Goal: Task Accomplishment & Management: Complete application form

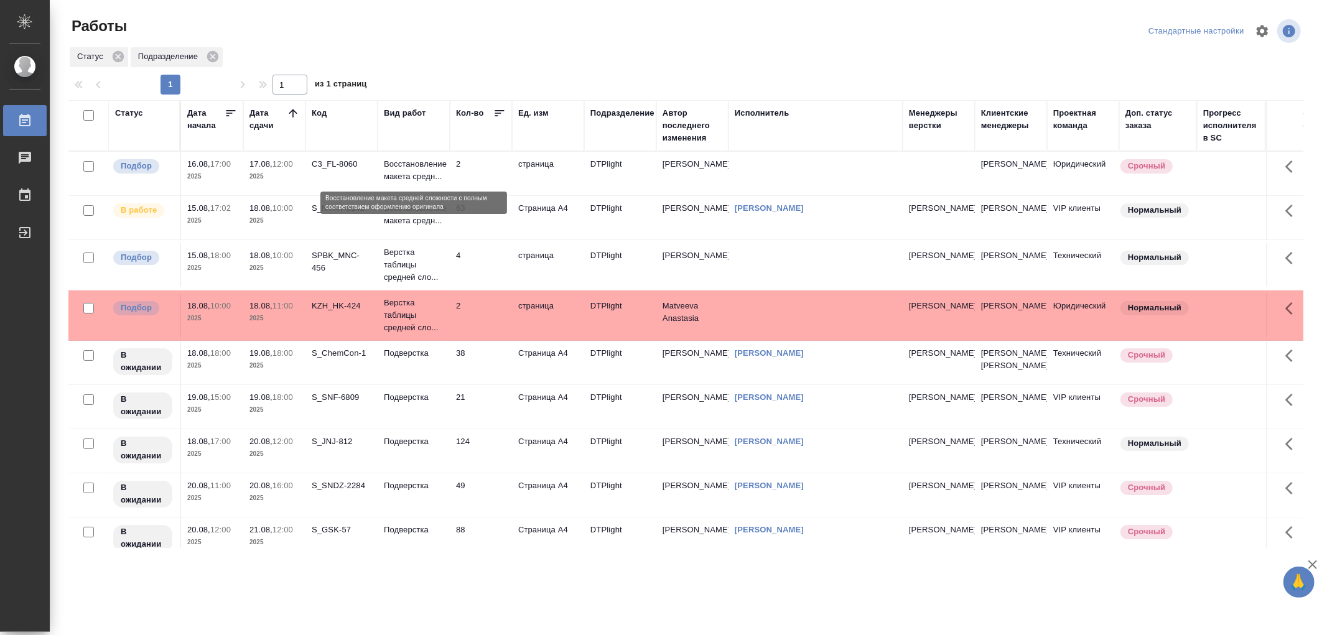
click at [419, 169] on p "Восстановление макета средн..." at bounding box center [414, 170] width 60 height 25
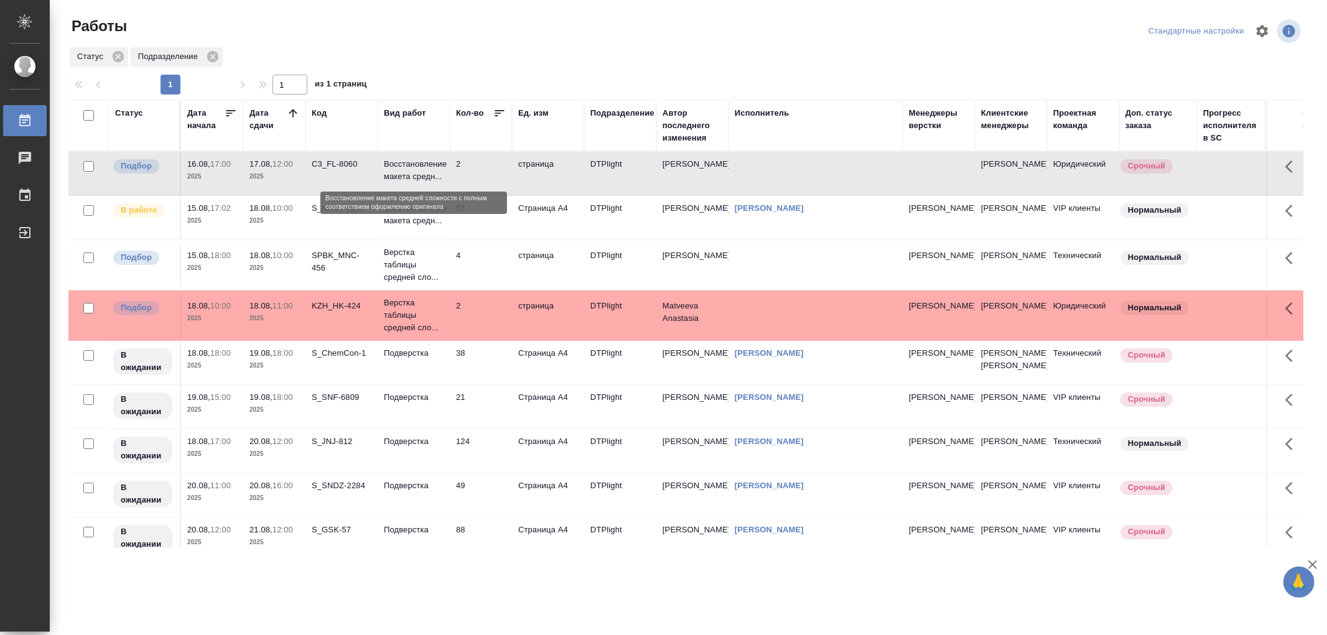
click at [419, 169] on p "Восстановление макета средн..." at bounding box center [414, 170] width 60 height 25
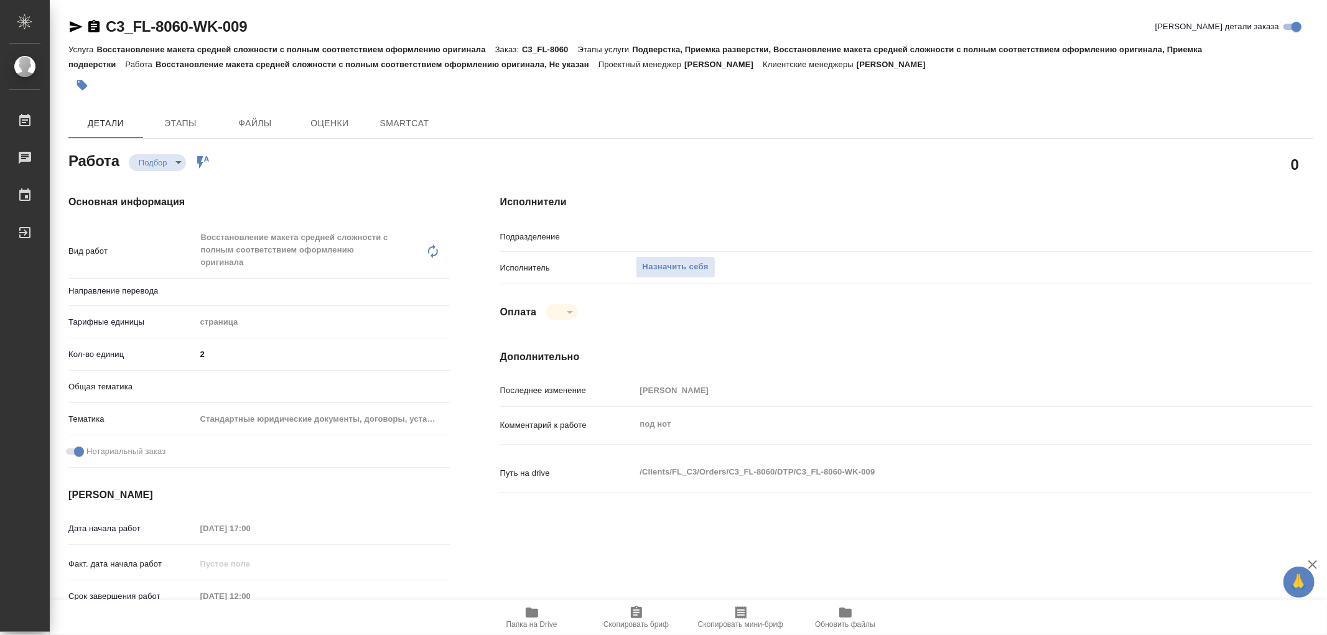
type textarea "x"
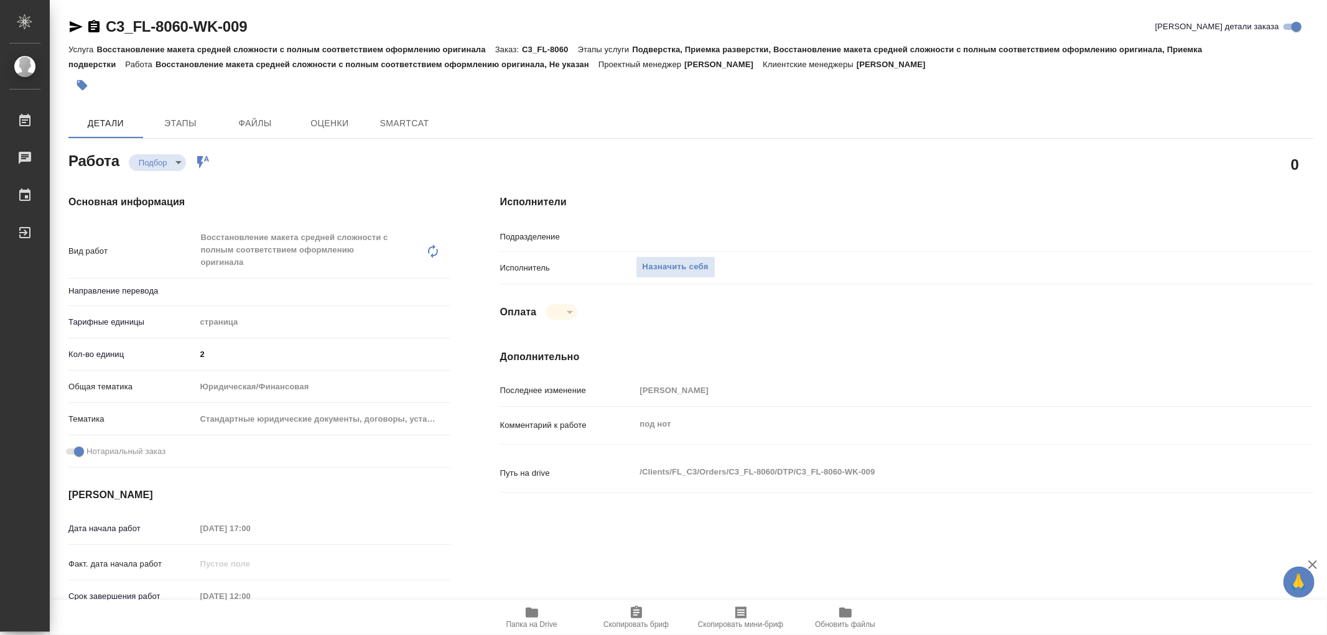
type textarea "x"
type input "DTPlight"
type textarea "x"
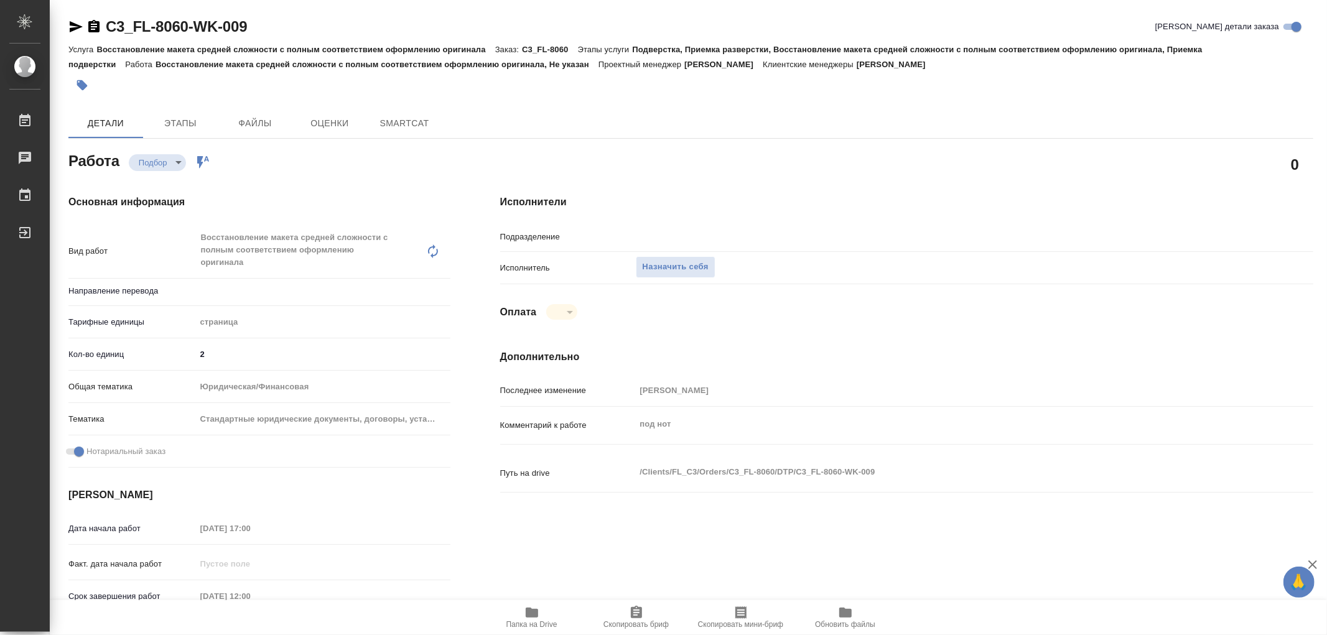
type textarea "x"
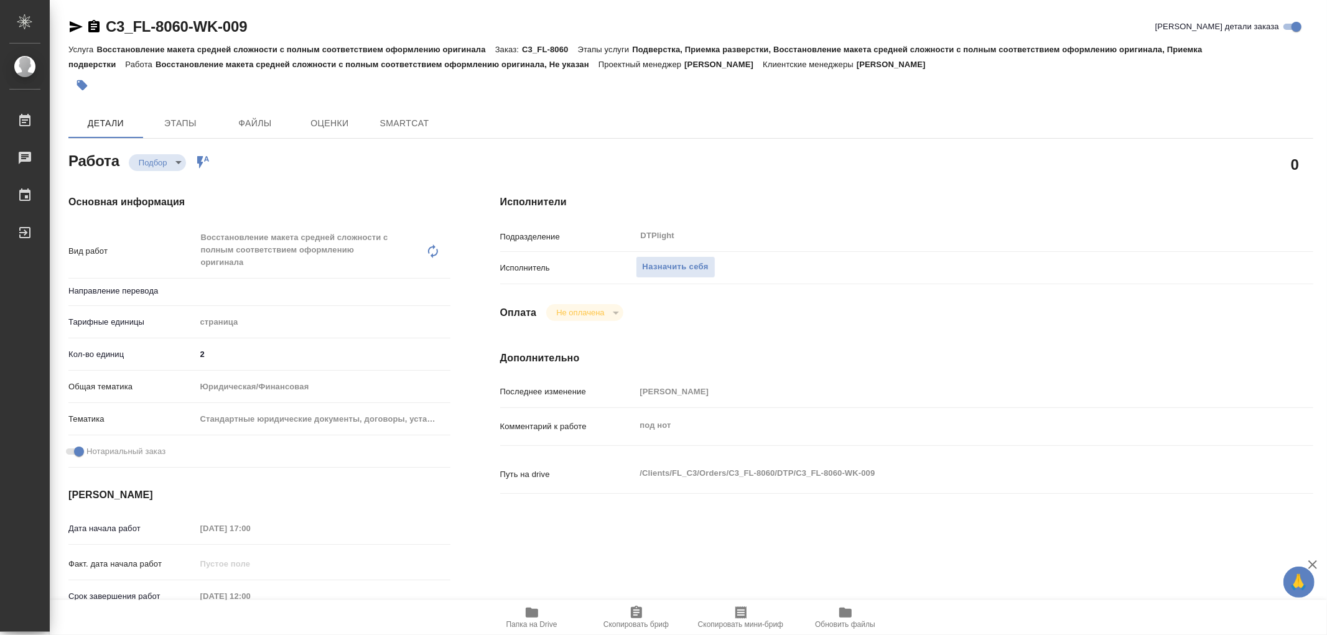
type textarea "x"
type input "Не указан"
type textarea "x"
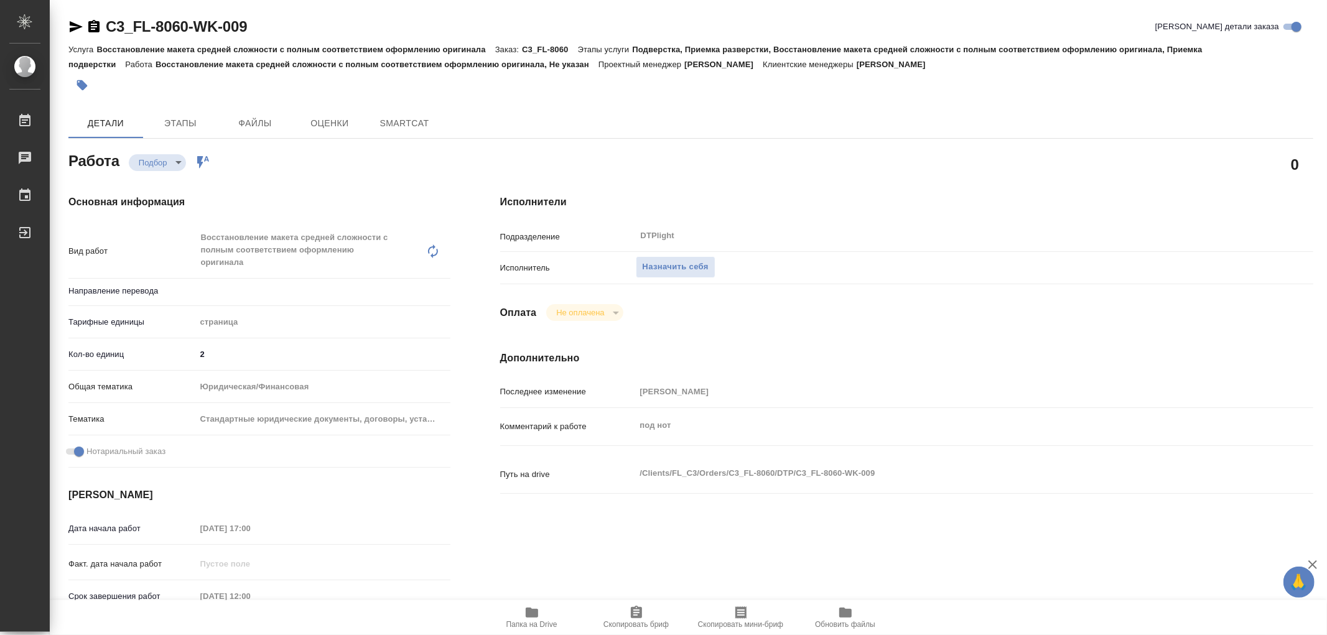
type textarea "x"
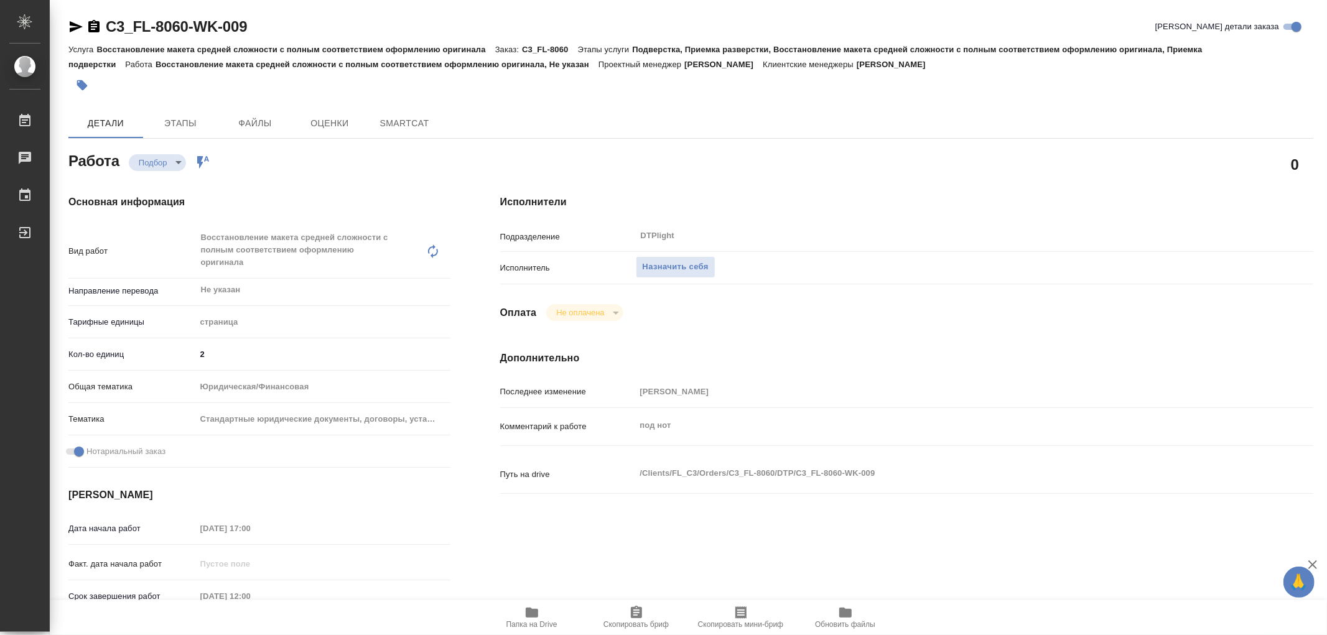
type textarea "x"
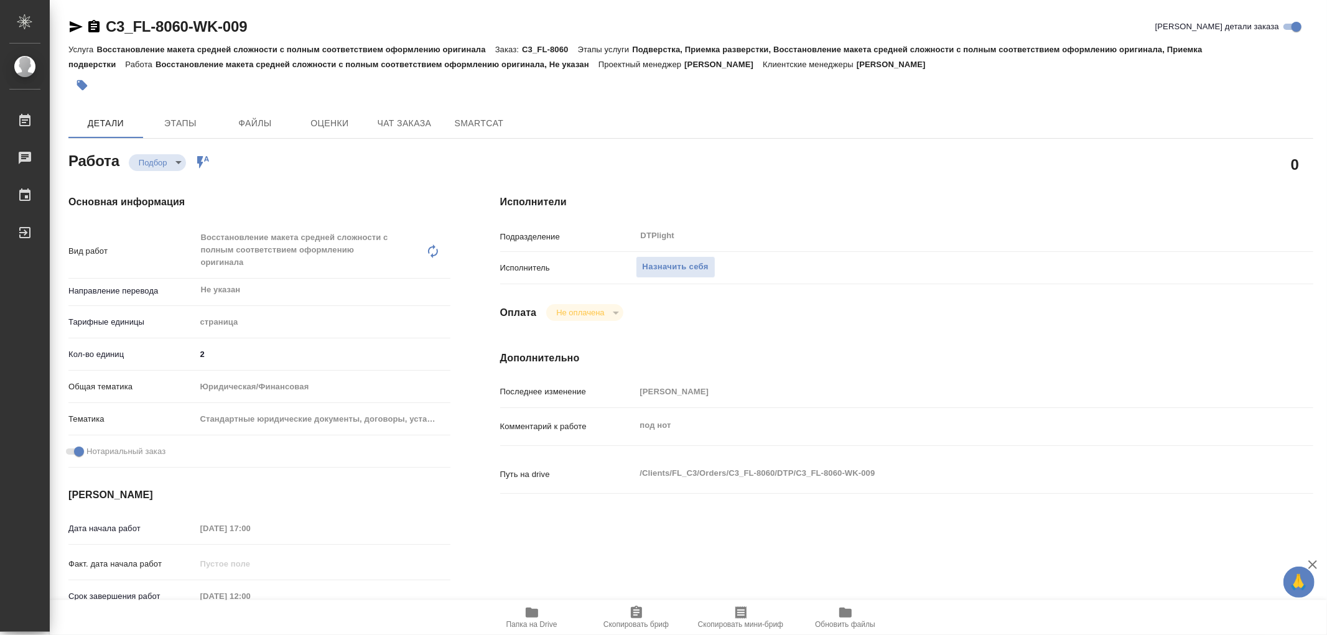
type textarea "x"
click at [533, 610] on icon "button" at bounding box center [532, 613] width 12 height 10
type textarea "x"
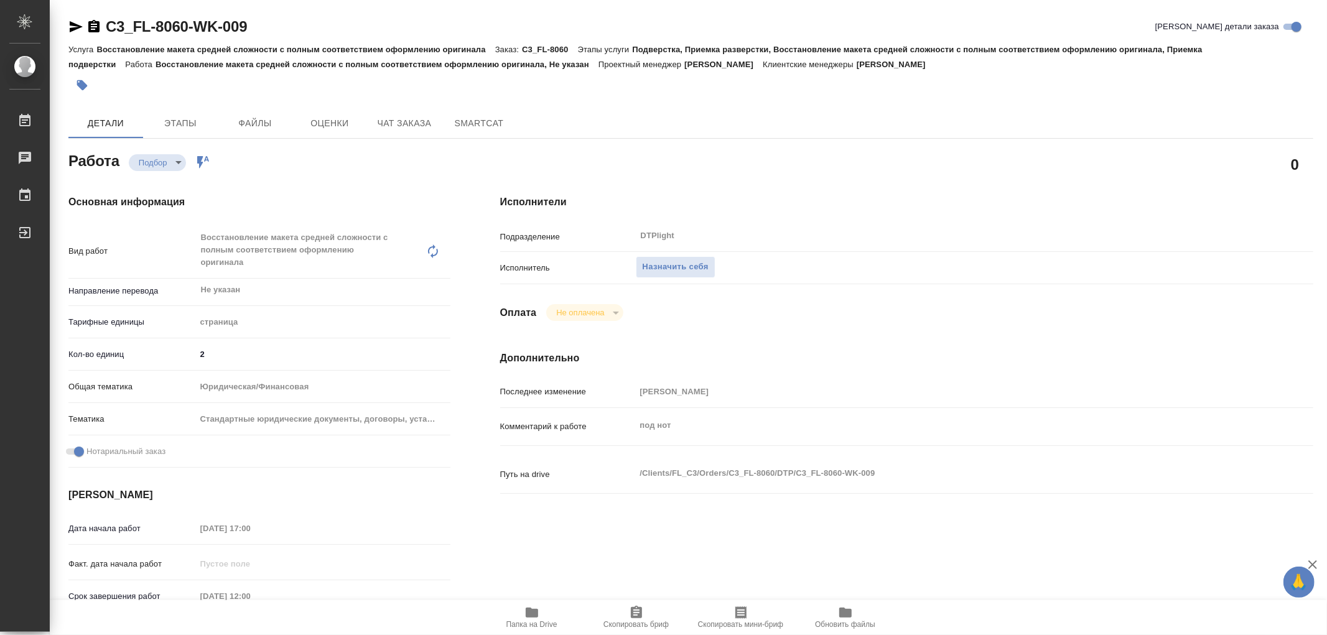
type textarea "x"
click at [533, 610] on icon "button" at bounding box center [532, 613] width 12 height 10
